Goal: Task Accomplishment & Management: Complete application form

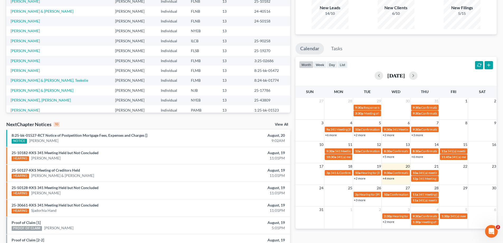
scroll to position [53, 0]
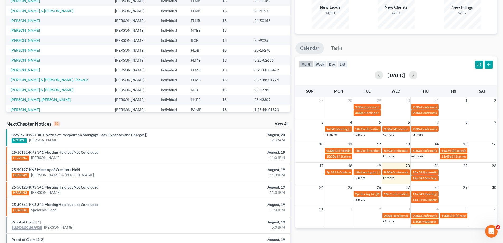
click at [391, 178] on link "+4 more" at bounding box center [388, 178] width 12 height 4
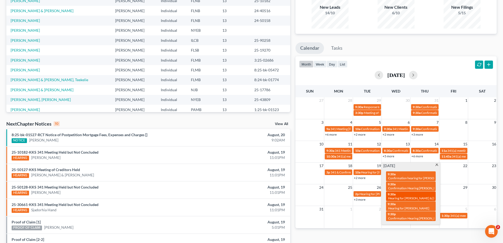
click at [394, 198] on span "Hearing for [PERSON_NAME] & [PERSON_NAME]" at bounding box center [422, 198] width 69 height 4
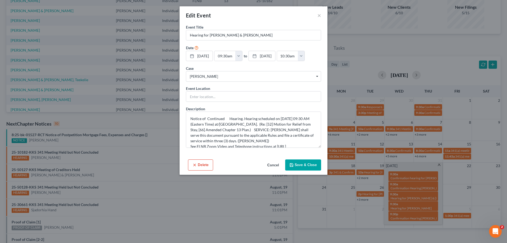
click at [301, 165] on button "Save & Close" at bounding box center [303, 164] width 36 height 11
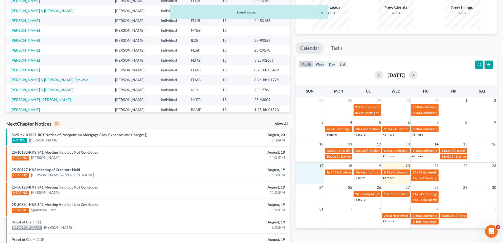
click at [297, 171] on td at bounding box center [309, 175] width 29 height 12
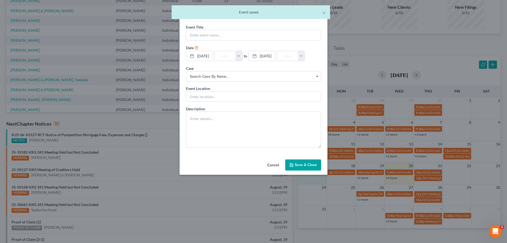
click at [277, 164] on button "Cancel" at bounding box center [273, 165] width 20 height 11
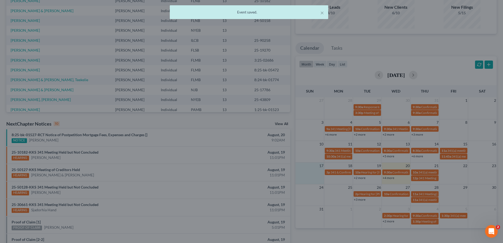
scroll to position [0, 0]
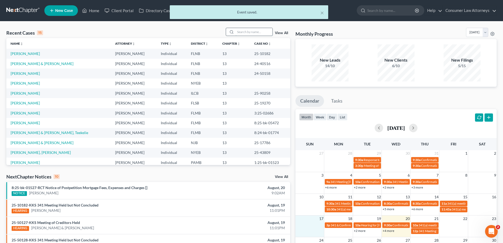
click at [250, 34] on input "search" at bounding box center [253, 32] width 37 height 8
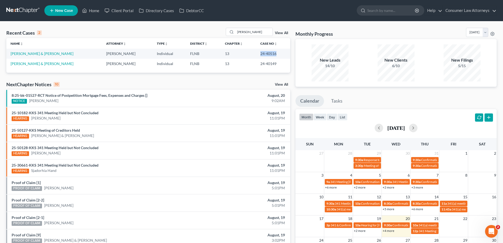
drag, startPoint x: 273, startPoint y: 54, endPoint x: 255, endPoint y: 54, distance: 18.0
click at [256, 54] on td "24-40516" at bounding box center [273, 54] width 34 height 10
copy td "24-40516"
click at [180, 28] on div "Recent Cases 2 [PERSON_NAME] View All" at bounding box center [148, 33] width 284 height 10
drag, startPoint x: 258, startPoint y: 32, endPoint x: 219, endPoint y: 37, distance: 39.4
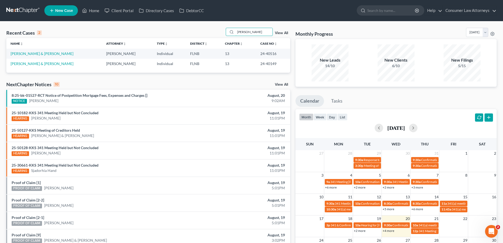
click at [219, 37] on div "Recent Cases 2 [PERSON_NAME] View All" at bounding box center [148, 33] width 284 height 10
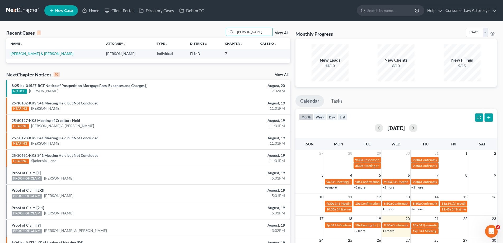
type input "[PERSON_NAME]"
click at [68, 49] on td "[PERSON_NAME] & [PERSON_NAME]" at bounding box center [54, 54] width 96 height 10
click at [67, 53] on link "[PERSON_NAME] & [PERSON_NAME]" at bounding box center [42, 53] width 63 height 4
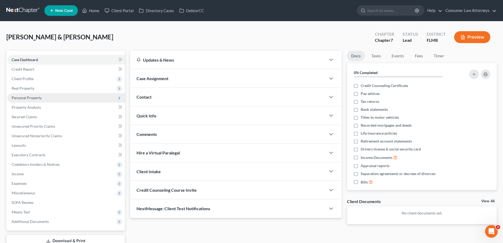
click at [31, 99] on span "Personal Property" at bounding box center [27, 97] width 30 height 4
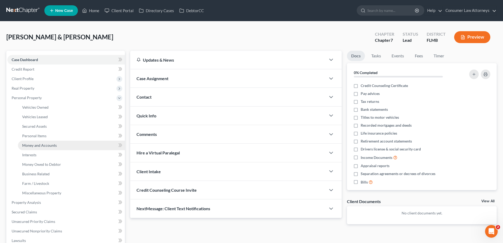
click at [39, 144] on span "Money and Accounts" at bounding box center [39, 145] width 35 height 4
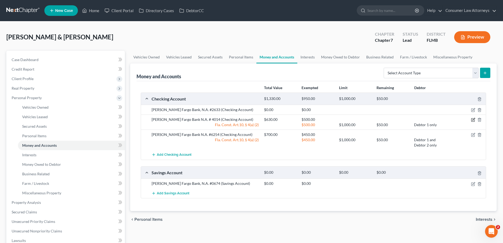
click at [473, 120] on icon "button" at bounding box center [473, 119] width 2 height 2
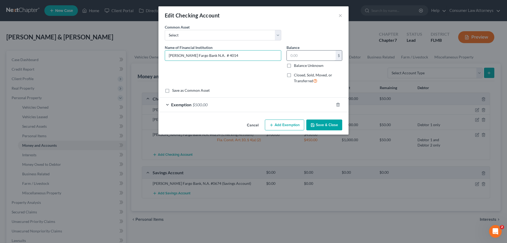
type input "[PERSON_NAME] Fargo Bank N.A. # 4014"
click at [308, 59] on input "text" at bounding box center [311, 55] width 49 height 10
type input "680"
click at [326, 126] on button "Save & Close" at bounding box center [324, 124] width 36 height 11
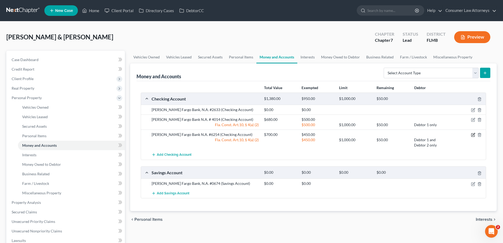
click at [474, 134] on icon "button" at bounding box center [473, 134] width 2 height 2
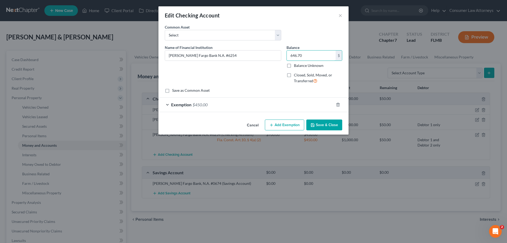
type input "646.70"
click at [325, 129] on button "Save & Close" at bounding box center [324, 124] width 36 height 11
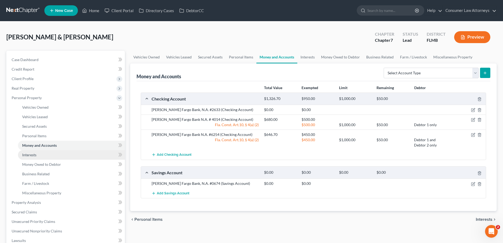
click at [27, 155] on span "Interests" at bounding box center [29, 154] width 14 height 4
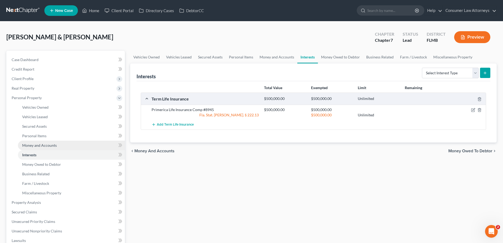
click at [31, 148] on link "Money and Accounts" at bounding box center [71, 145] width 107 height 10
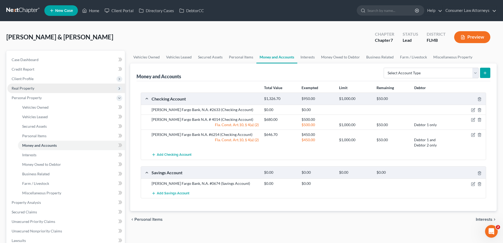
click at [28, 92] on span "Real Property" at bounding box center [65, 88] width 117 height 10
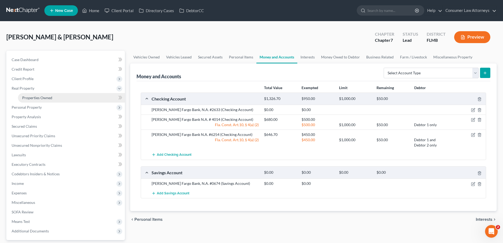
click at [34, 98] on span "Properties Owned" at bounding box center [37, 97] width 30 height 4
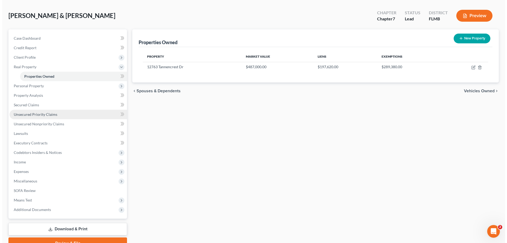
scroll to position [48, 0]
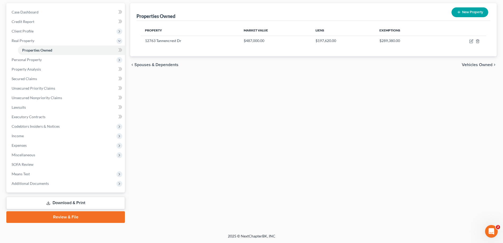
click at [127, 41] on div "Case Dashboard Payments Invoices Payments Payments Credit Report Client Profile" at bounding box center [66, 112] width 124 height 219
click at [470, 42] on icon "button" at bounding box center [471, 40] width 2 height 2
select select "9"
select select "3"
select select "2"
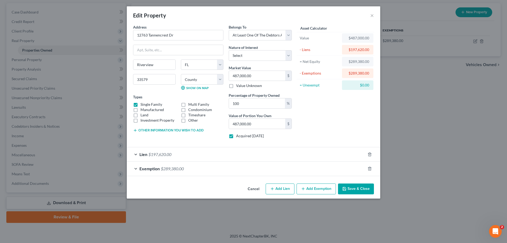
click at [193, 169] on div "Exemption $289,380.00" at bounding box center [246, 168] width 239 height 14
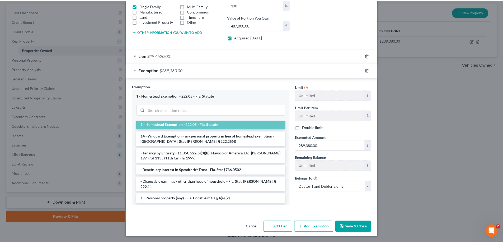
scroll to position [31, 0]
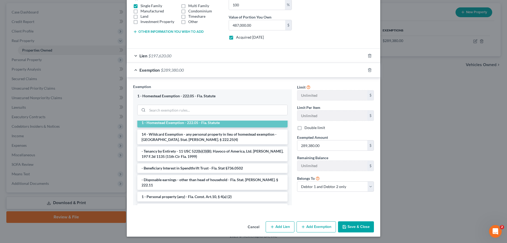
click at [354, 227] on button "Save & Close" at bounding box center [356, 226] width 36 height 11
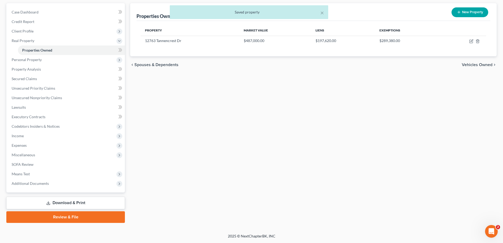
click at [34, 12] on div "× Saved property" at bounding box center [248, 13] width 503 height 16
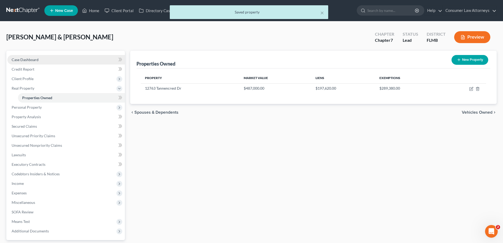
click at [32, 63] on link "Case Dashboard" at bounding box center [65, 60] width 117 height 10
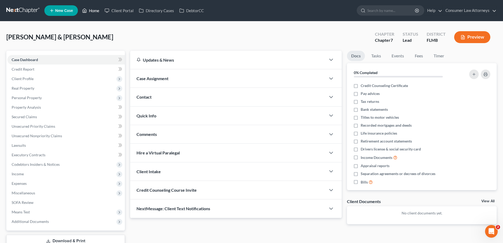
click at [91, 10] on link "Home" at bounding box center [90, 11] width 22 height 10
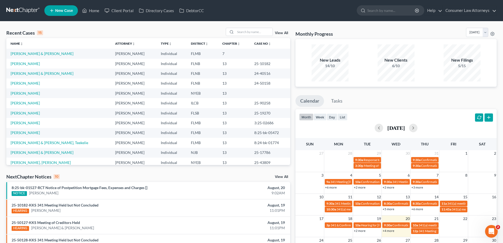
click at [294, 82] on div "Monthly Progress Bankruptcy Bankruptcy [DATE] [DATE] [DATE] [DATE] [DATE] [DATE…" at bounding box center [396, 196] width 206 height 336
click at [182, 28] on div "Recent Cases 15 View All" at bounding box center [148, 33] width 284 height 10
